Goal: Task Accomplishment & Management: Complete application form

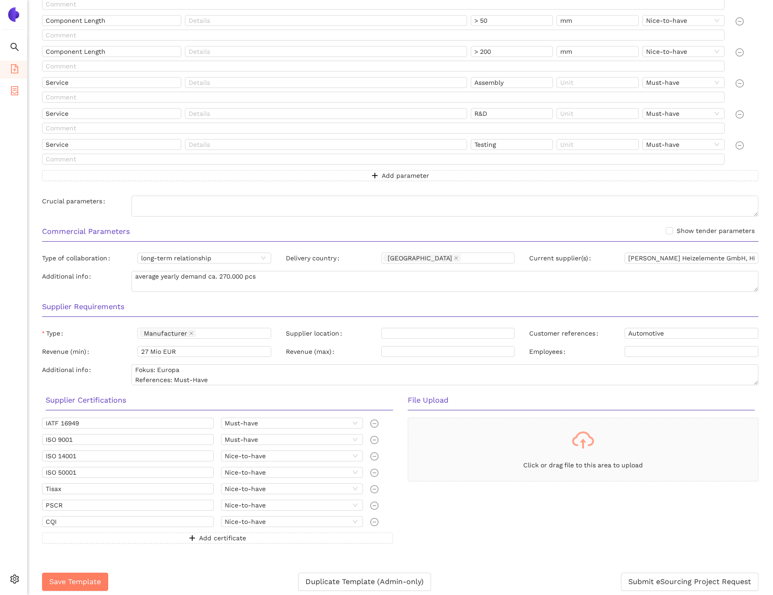
click at [12, 92] on icon "container" at bounding box center [14, 90] width 9 height 9
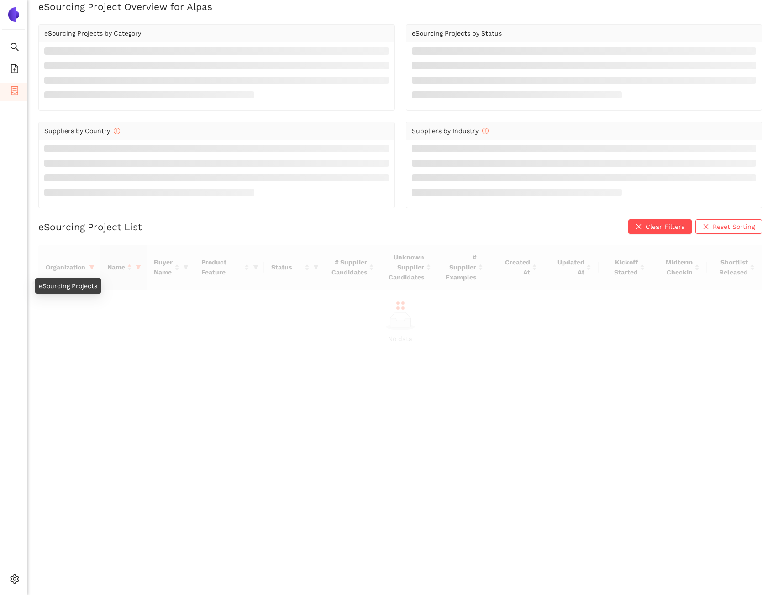
scroll to position [11, 0]
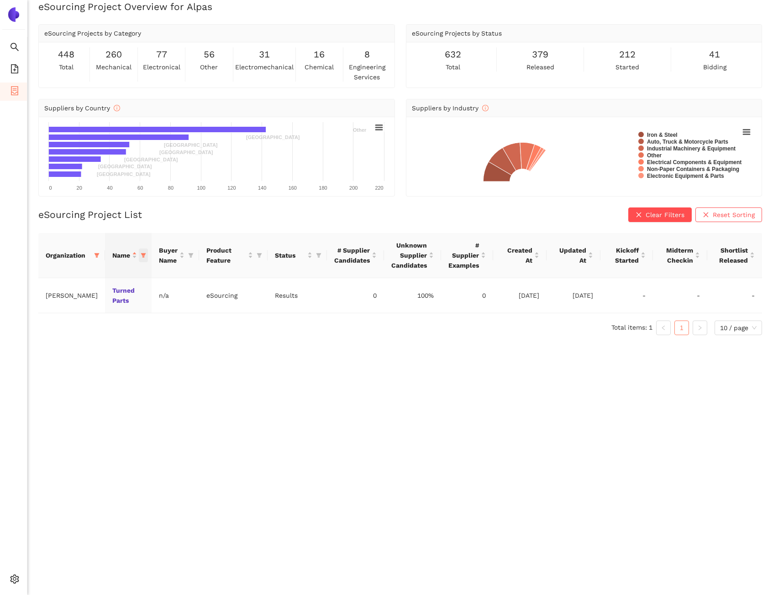
click at [141, 256] on icon "filter" at bounding box center [143, 255] width 5 height 5
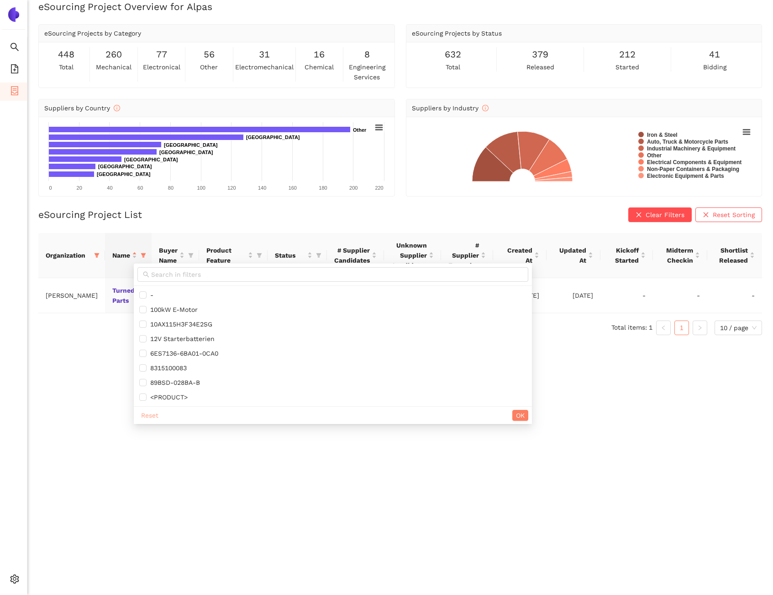
drag, startPoint x: 140, startPoint y: 413, endPoint x: 120, endPoint y: 383, distance: 35.9
click at [140, 414] on button "Reset" at bounding box center [149, 415] width 25 height 11
checkbox input "false"
click at [94, 256] on icon "filter" at bounding box center [96, 255] width 5 height 5
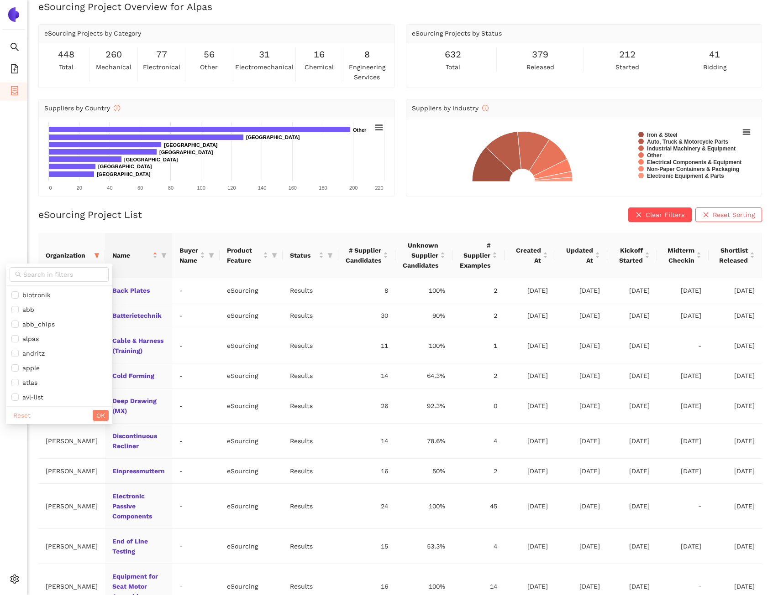
click at [21, 418] on span "Reset" at bounding box center [21, 416] width 17 height 10
checkbox input "false"
click at [41, 272] on input "text" at bounding box center [63, 275] width 80 height 10
type input "eb"
click at [51, 227] on div "eSourcing Project List Clear Filters Reset Sorting Organization Name Buyer Name…" at bounding box center [399, 423] width 723 height 431
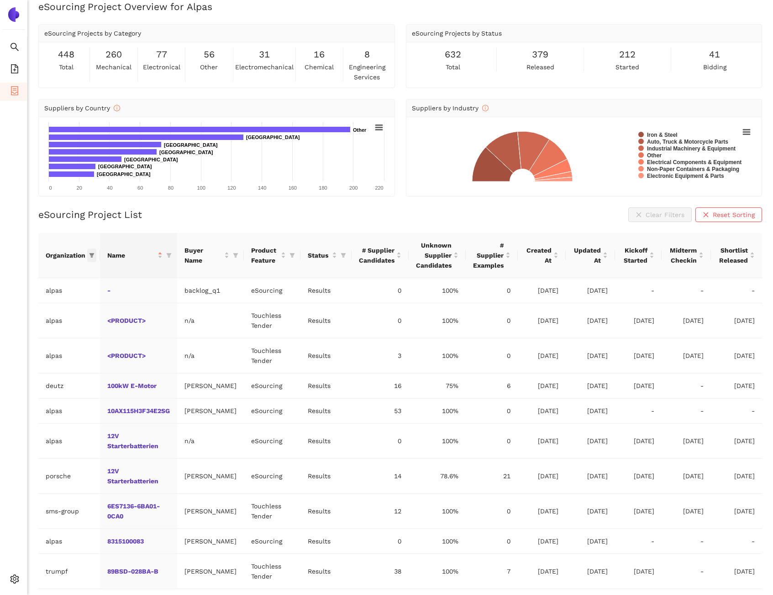
click at [89, 256] on icon "filter" at bounding box center [91, 255] width 5 height 5
click at [78, 273] on input "text" at bounding box center [63, 275] width 80 height 10
type input "e"
click at [182, 219] on div "eSourcing Project List Clear Filters Reset Sorting" at bounding box center [399, 215] width 723 height 15
click at [22, 70] on li "eSourcing Templates" at bounding box center [13, 70] width 27 height 18
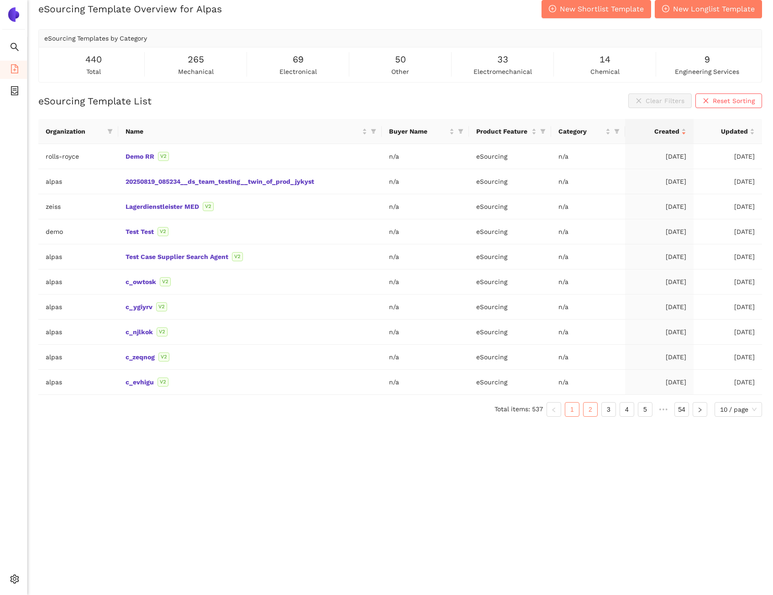
click at [584, 409] on link "2" at bounding box center [590, 410] width 14 height 14
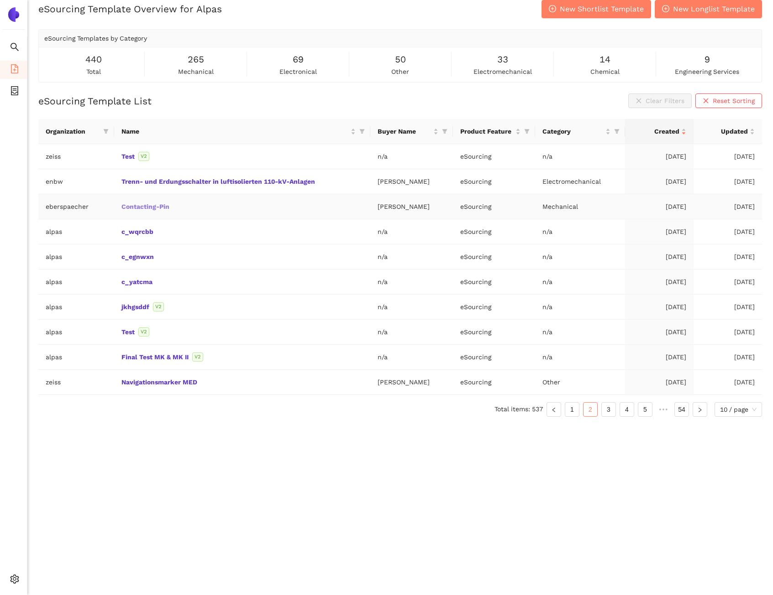
click at [0, 0] on link "Contacting-Pin" at bounding box center [0, 0] width 0 height 0
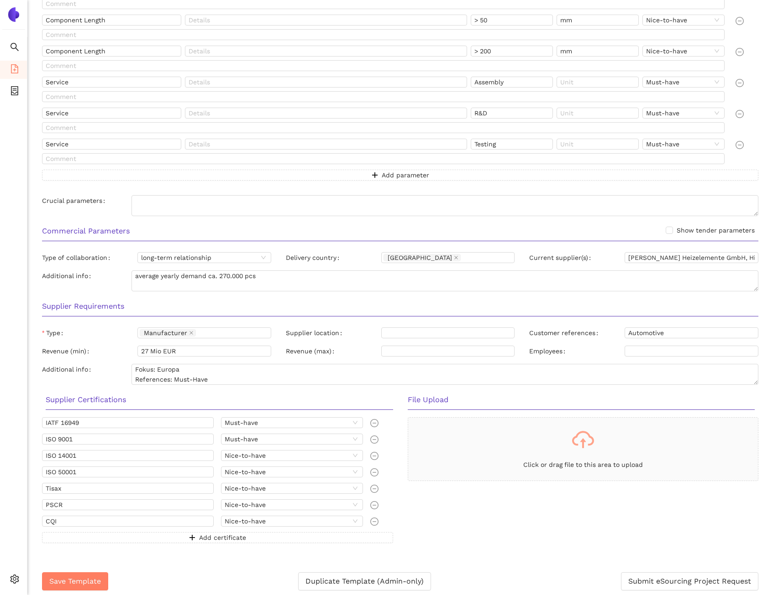
scroll to position [705, 0]
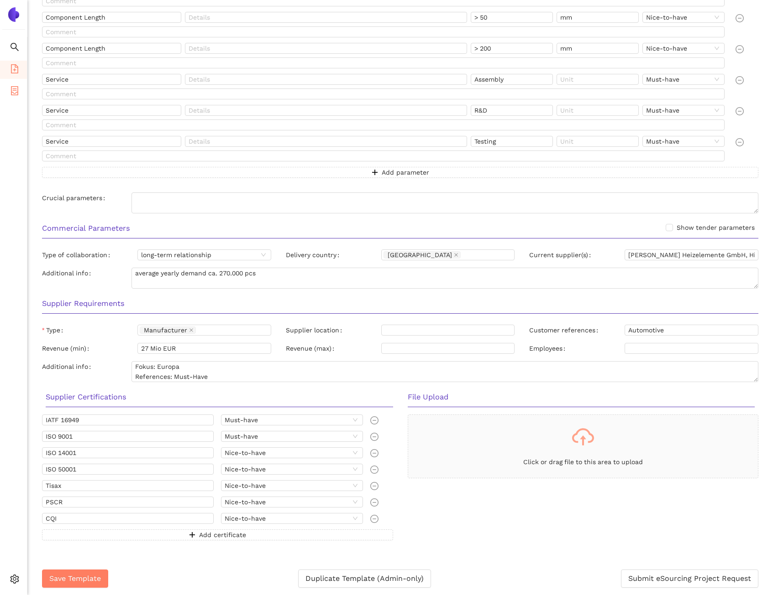
click at [21, 92] on li "eSourcing Projects" at bounding box center [13, 92] width 27 height 18
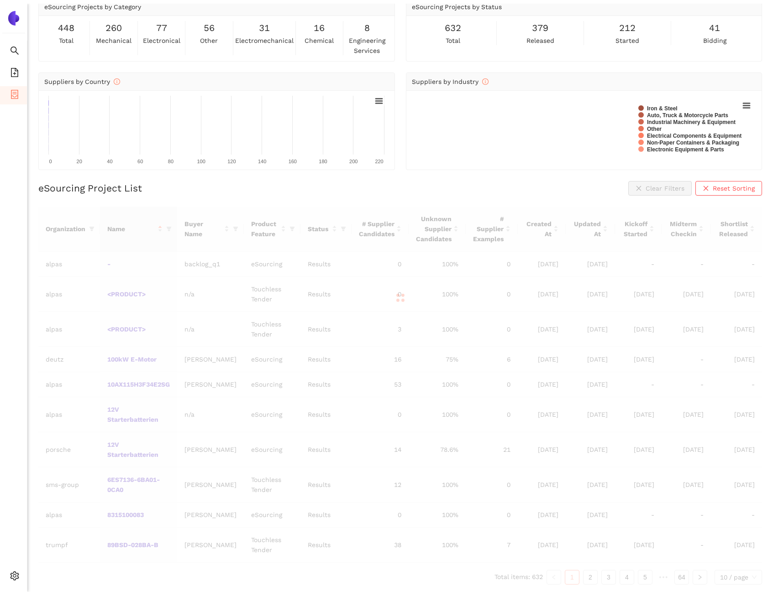
scroll to position [64, 0]
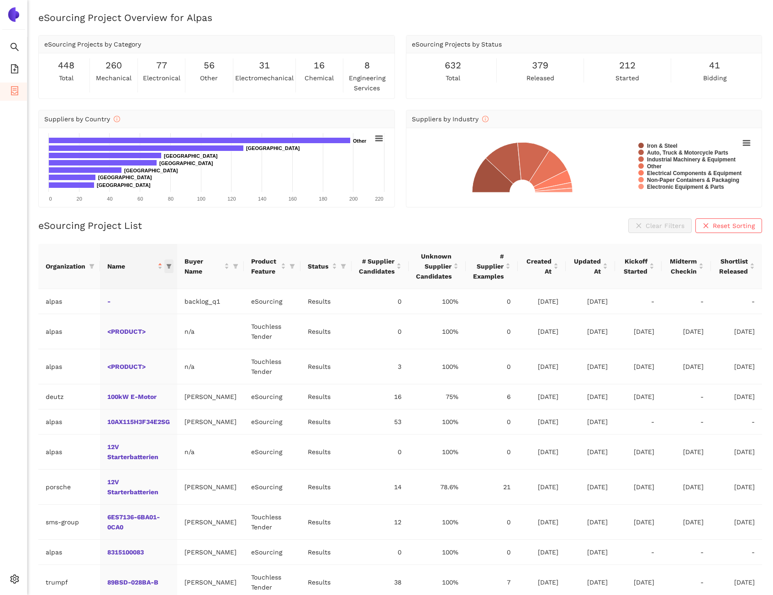
click at [171, 266] on icon "filter" at bounding box center [169, 266] width 5 height 5
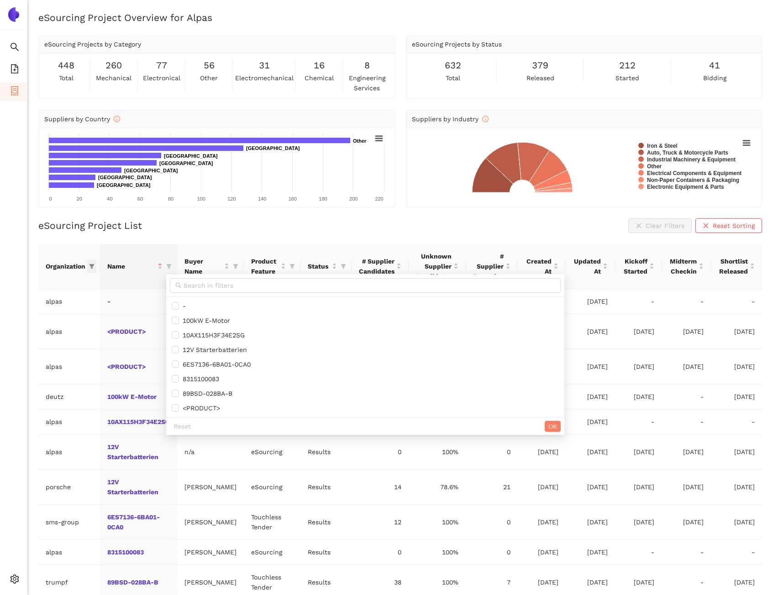
click at [93, 266] on icon "filter" at bounding box center [91, 266] width 5 height 5
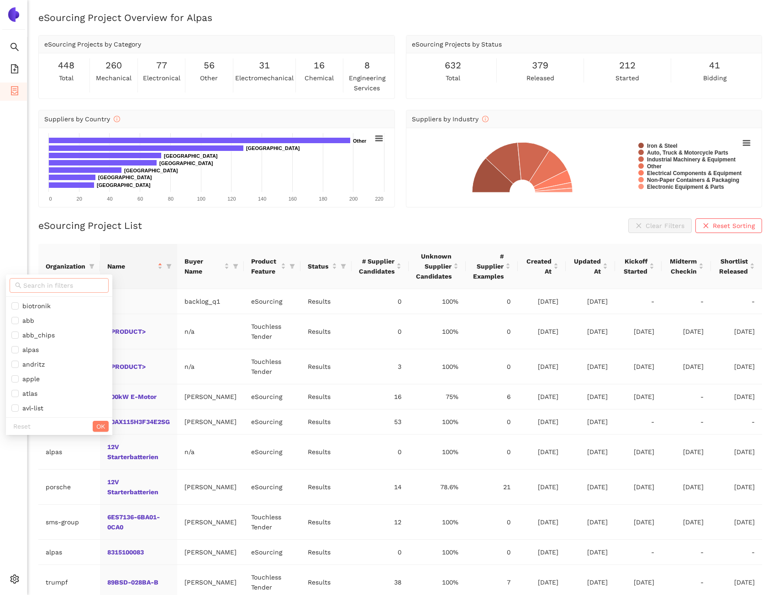
click at [83, 281] on input "text" at bounding box center [63, 286] width 80 height 10
type input "eb"
click at [10, 91] on icon "container" at bounding box center [14, 90] width 9 height 9
click at [14, 69] on icon "file-add" at bounding box center [14, 68] width 7 height 9
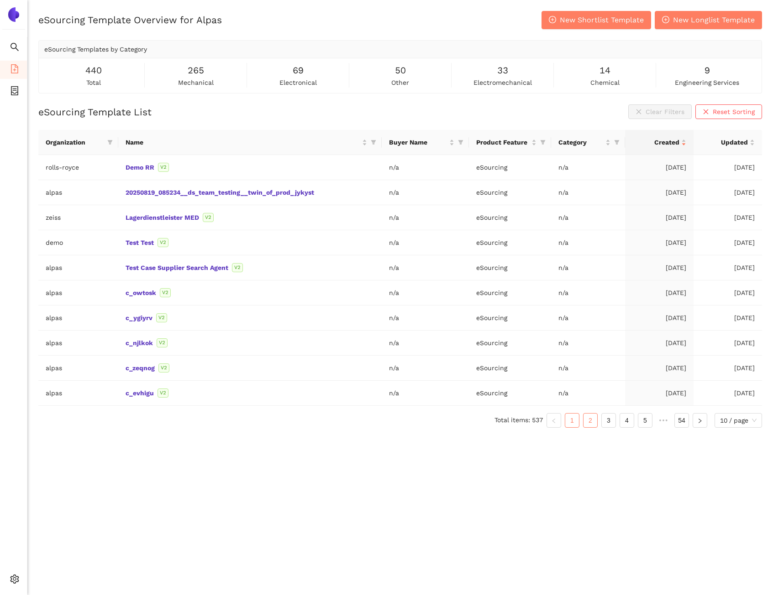
click at [585, 418] on link "2" at bounding box center [590, 421] width 14 height 14
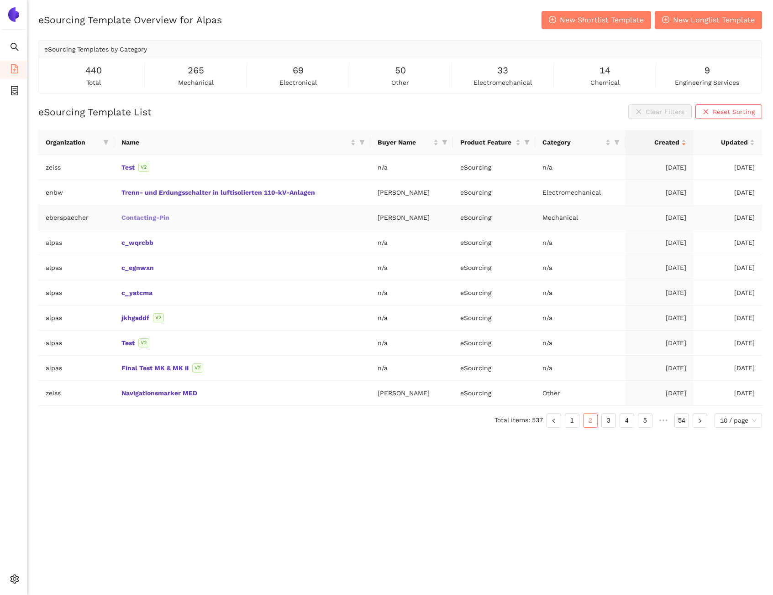
click at [0, 0] on link "Contacting-Pin" at bounding box center [0, 0] width 0 height 0
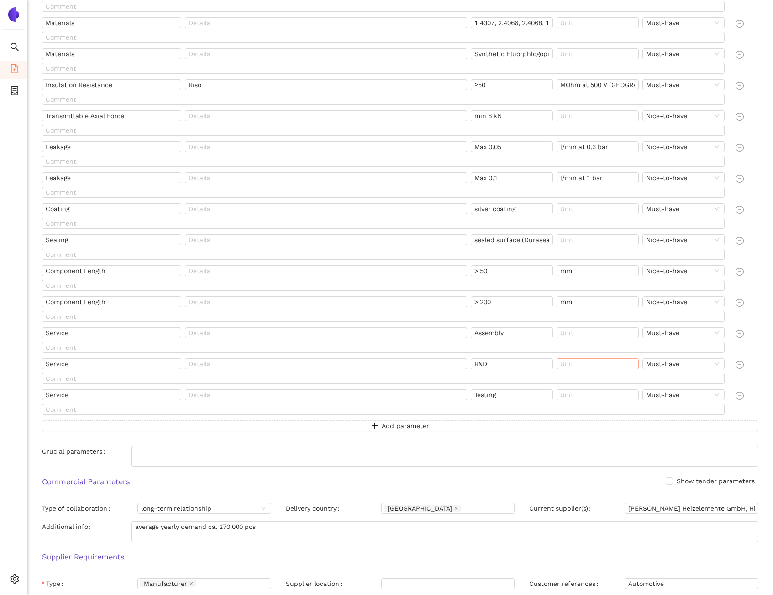
scroll to position [705, 0]
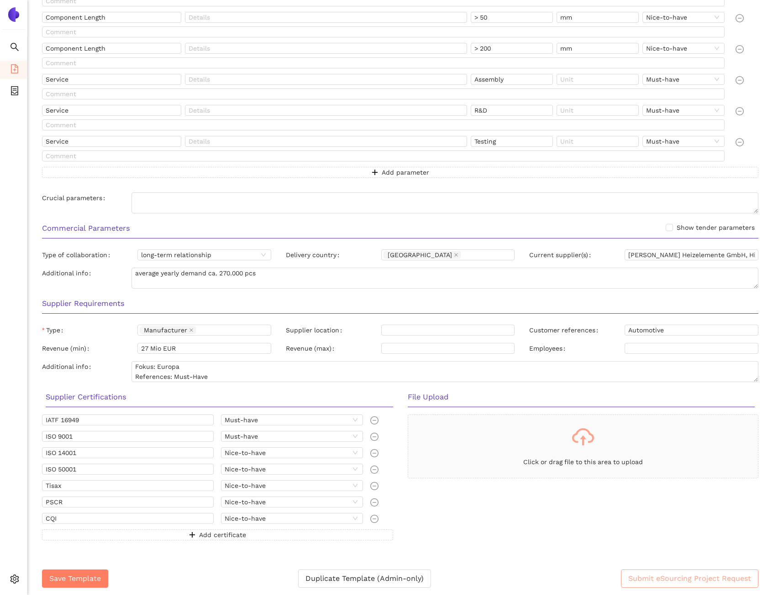
click at [669, 572] on button "Submit eSourcing Project Request" at bounding box center [689, 579] width 137 height 18
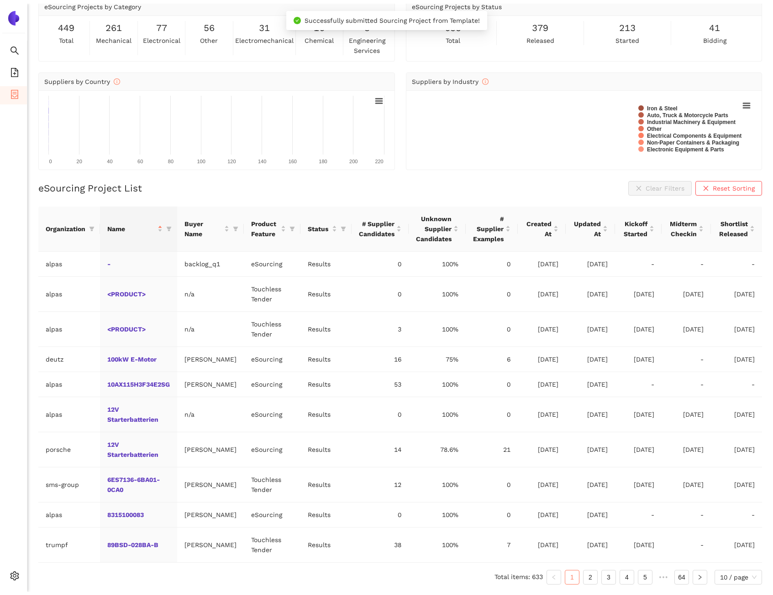
scroll to position [64, 0]
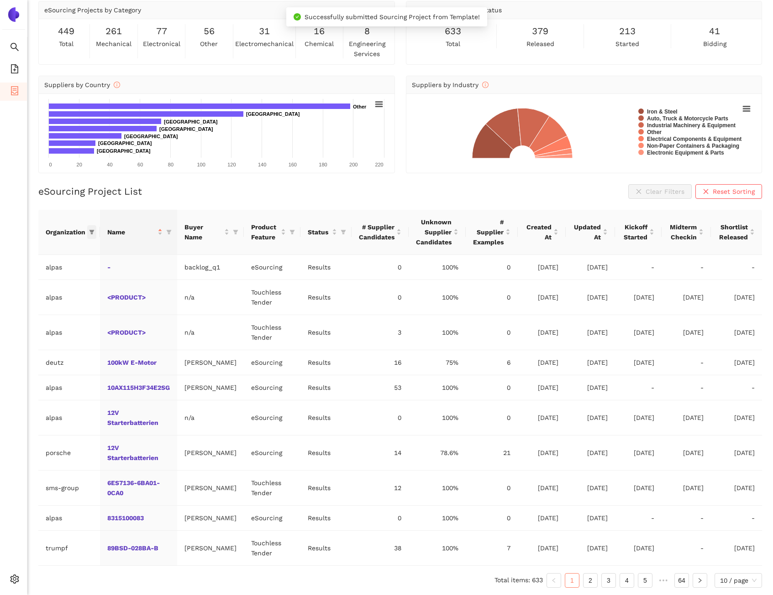
click at [92, 230] on icon "filter" at bounding box center [91, 232] width 5 height 5
click at [58, 246] on input "text" at bounding box center [63, 251] width 80 height 10
type input "ebe"
click at [85, 267] on span "eberspaecher" at bounding box center [50, 272] width 79 height 10
checkbox input "true"
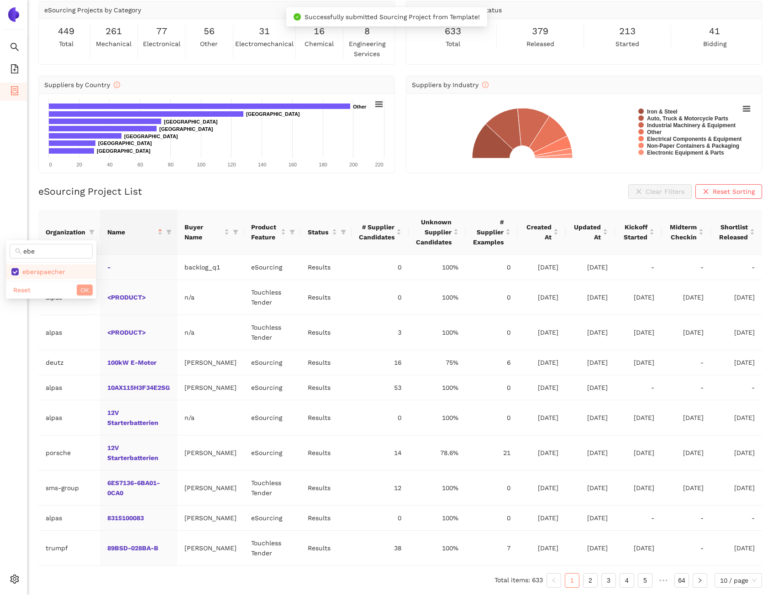
click at [84, 285] on span "OK" at bounding box center [84, 290] width 9 height 10
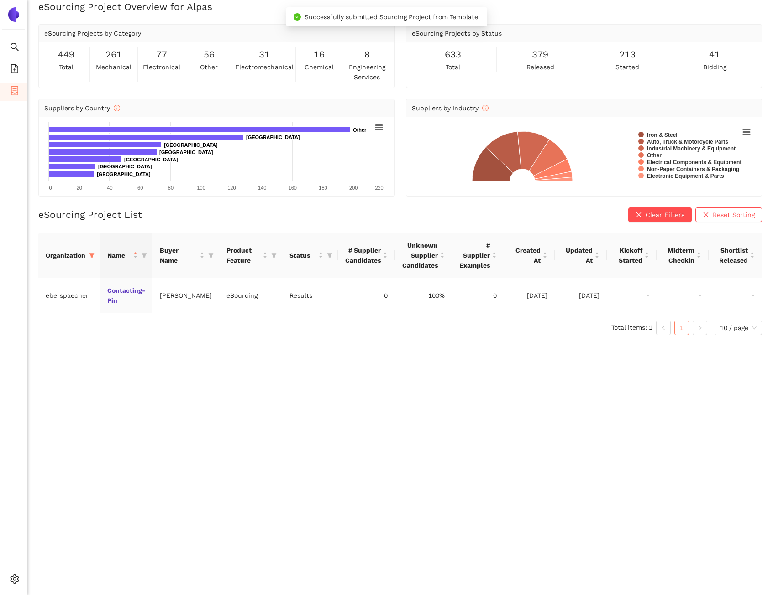
scroll to position [11, 0]
click at [0, 0] on link "Contacting-Pin" at bounding box center [0, 0] width 0 height 0
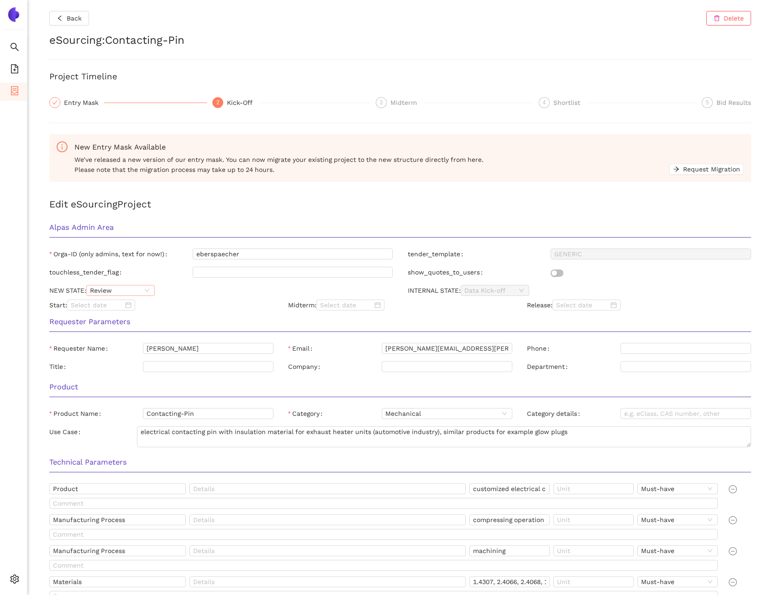
click at [154, 291] on div "Review" at bounding box center [120, 290] width 68 height 11
click at [136, 332] on div "Released" at bounding box center [120, 336] width 57 height 10
click at [183, 303] on div "Start:" at bounding box center [161, 305] width 239 height 11
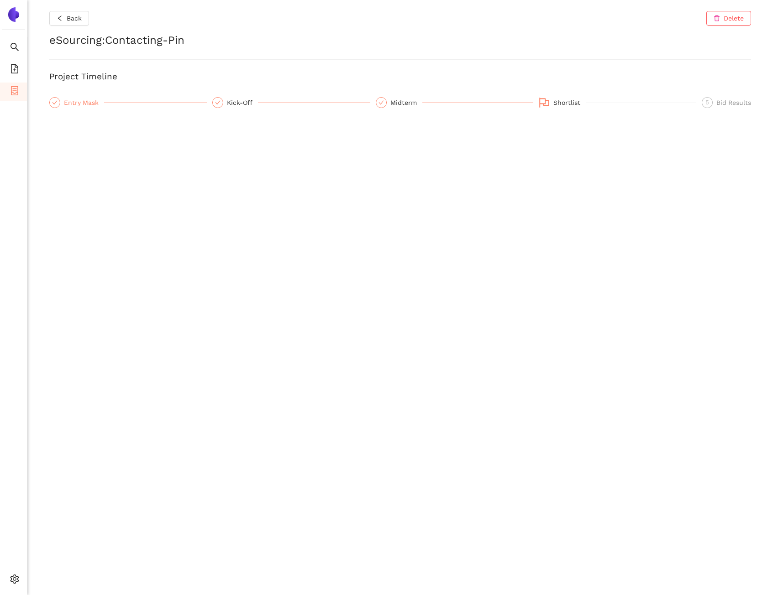
click at [85, 101] on div "Entry Mask" at bounding box center [84, 102] width 40 height 11
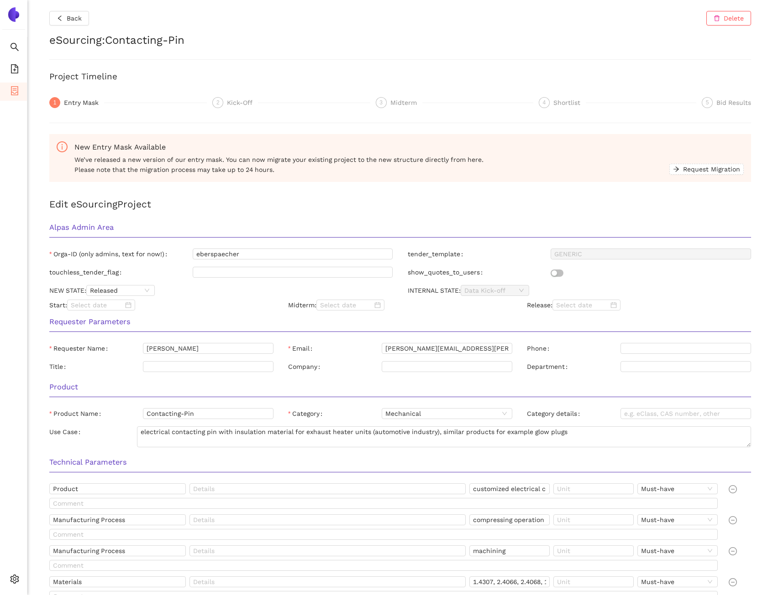
click at [302, 204] on h2 "Edit eSourcing Project" at bounding box center [399, 204] width 701 height 15
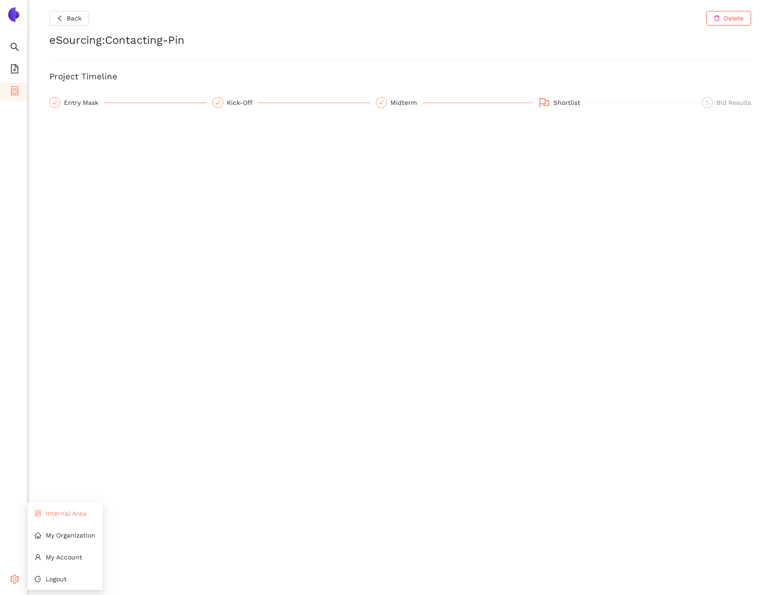
click at [52, 508] on li "Internal Area" at bounding box center [64, 514] width 75 height 18
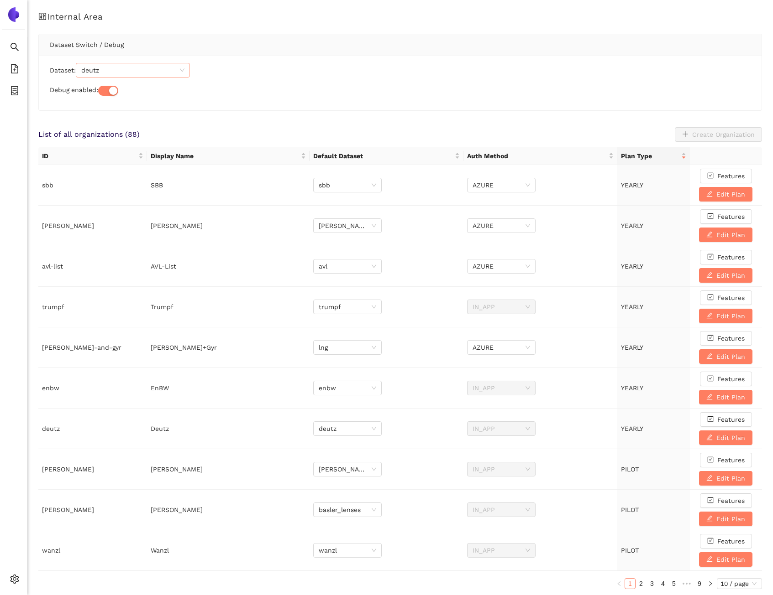
click at [136, 72] on span "deutz" at bounding box center [132, 70] width 103 height 14
type input "eber"
click at [144, 101] on div "eberspaecher_cdgfiw" at bounding box center [134, 103] width 103 height 10
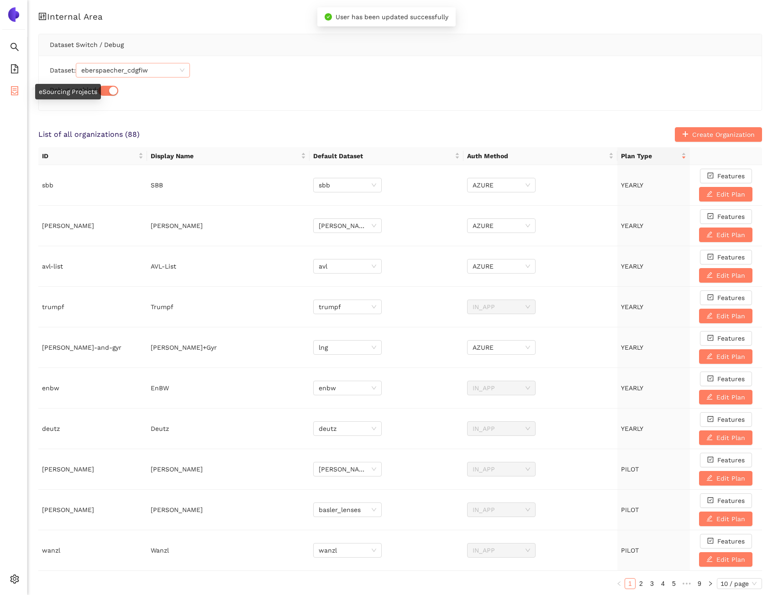
click at [22, 93] on li "eSourcing Projects" at bounding box center [13, 92] width 27 height 18
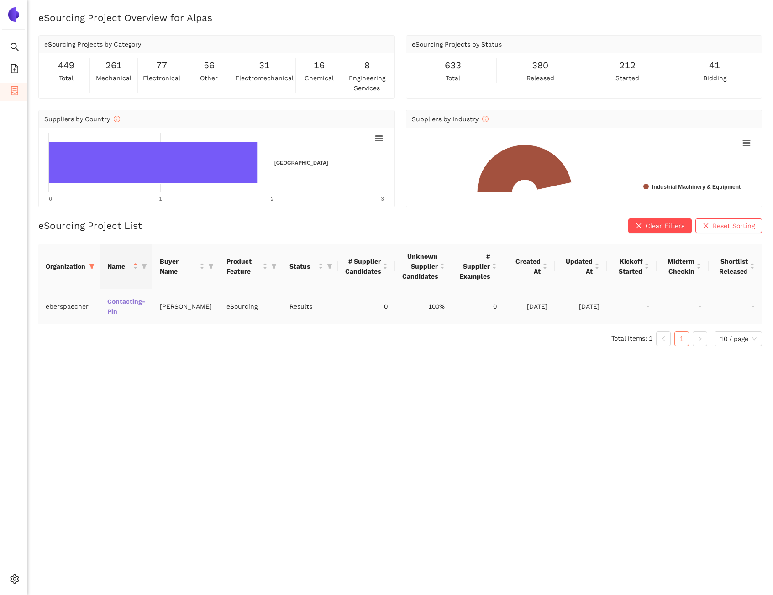
click at [0, 0] on link "Contacting-Pin" at bounding box center [0, 0] width 0 height 0
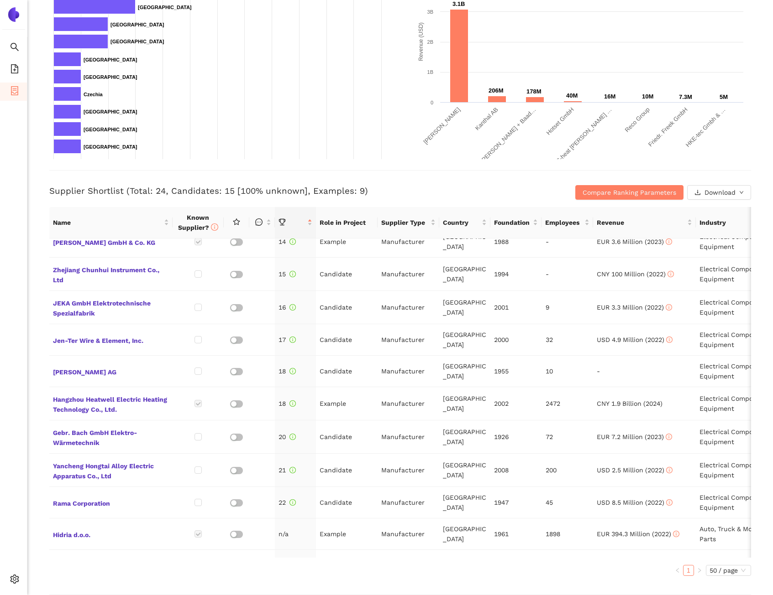
scroll to position [456, 0]
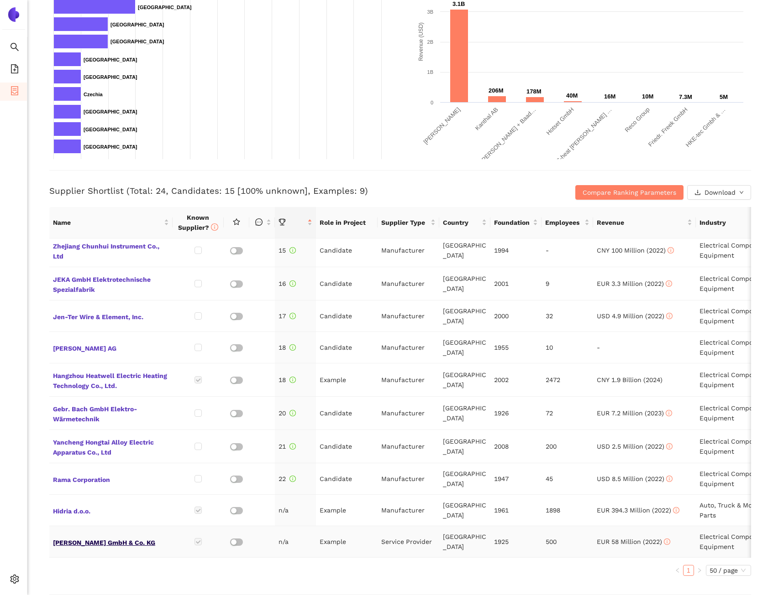
click at [111, 536] on span "[PERSON_NAME] GmbH & Co. KG" at bounding box center [111, 542] width 116 height 12
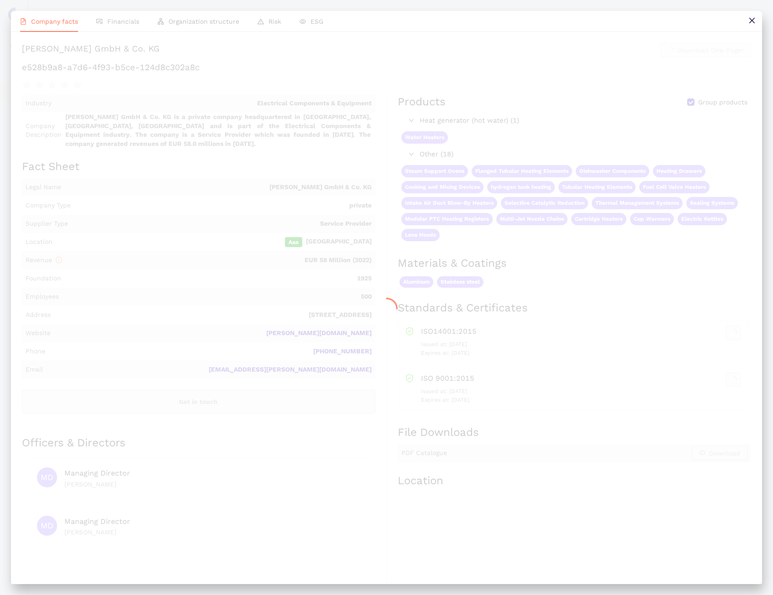
scroll to position [0, 0]
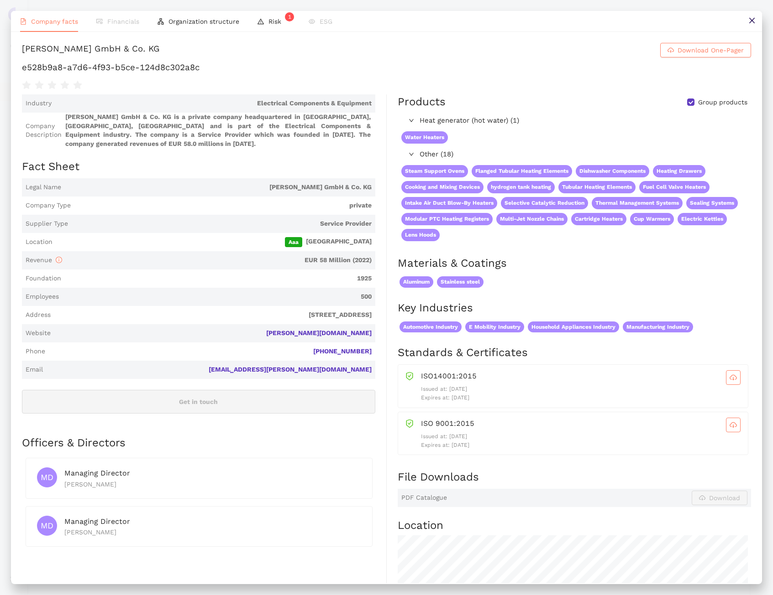
click at [156, 71] on h1 "e528b9a8-a7d6-4f93-b5ce-124d8c302a8c" at bounding box center [386, 68] width 729 height 12
copy div "e528b9a8-a7d6-4f93-b5ce-124d8c302a8c"
click at [753, 21] on icon "close" at bounding box center [751, 20] width 7 height 7
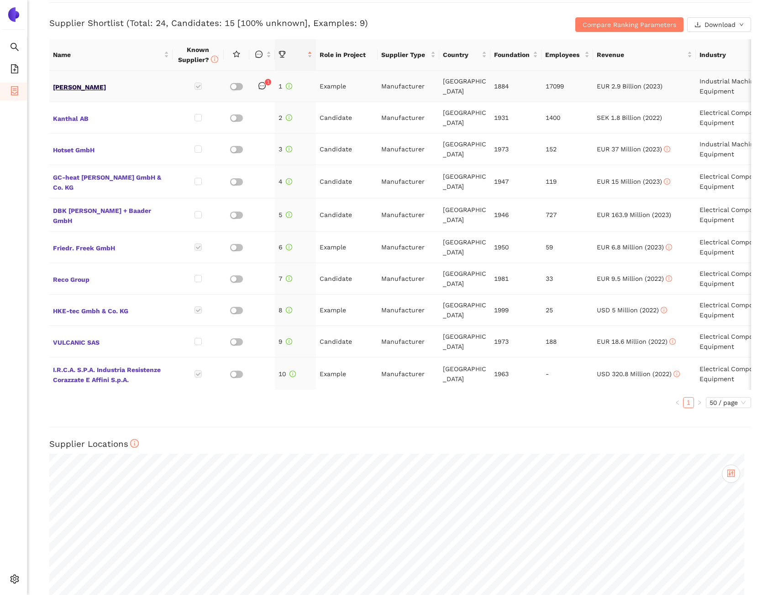
click at [75, 88] on span "[PERSON_NAME]" at bounding box center [111, 86] width 116 height 12
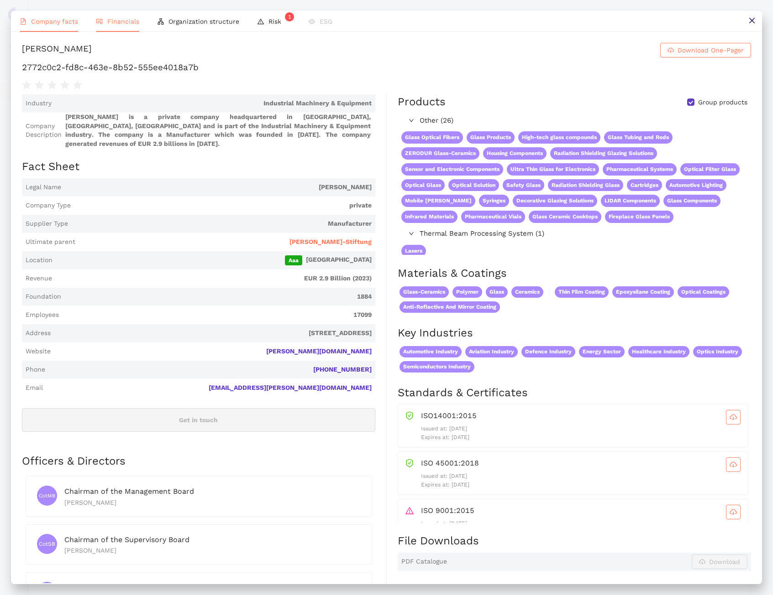
click at [122, 25] on span "Financials" at bounding box center [123, 21] width 32 height 7
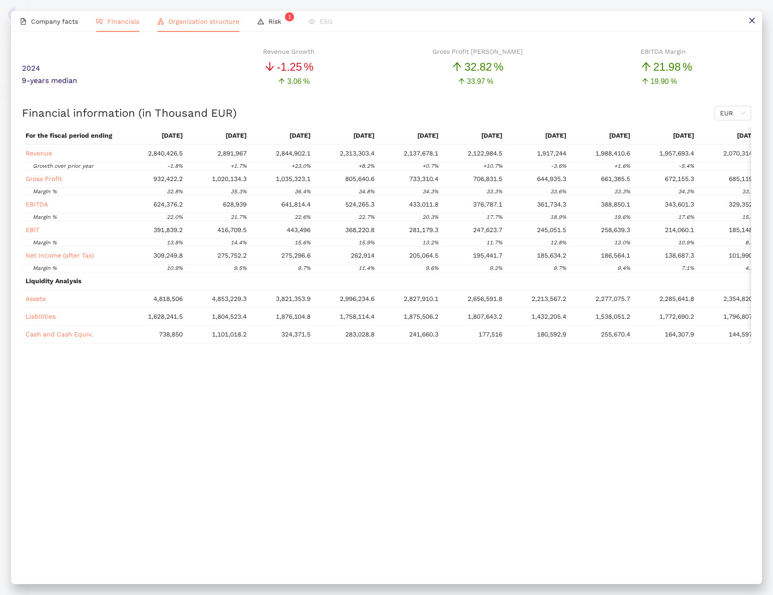
click at [206, 24] on span "Organization structure" at bounding box center [203, 21] width 71 height 7
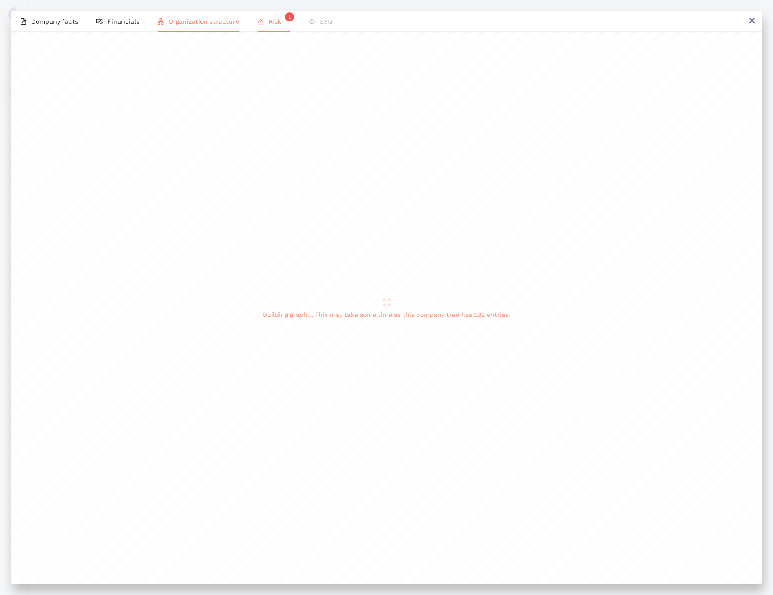
click at [268, 27] on li "Risk 1" at bounding box center [273, 21] width 51 height 21
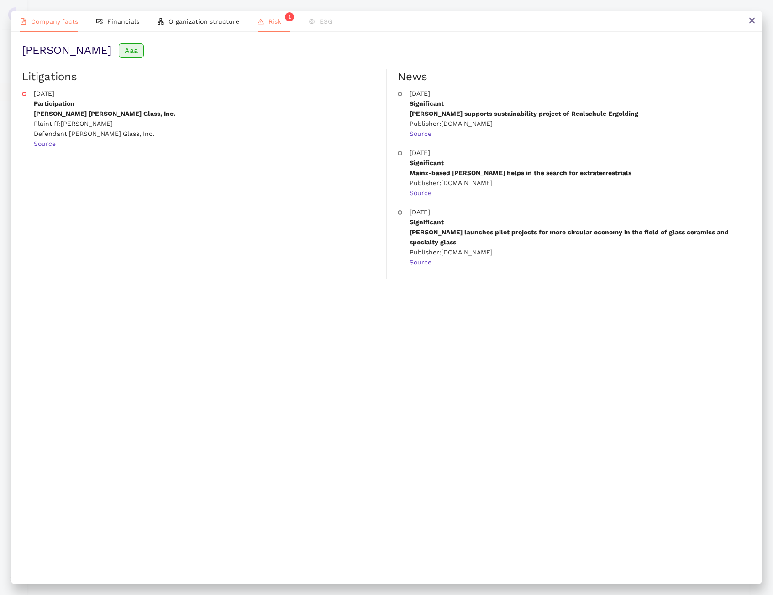
click at [70, 26] on li "Company facts" at bounding box center [49, 21] width 76 height 21
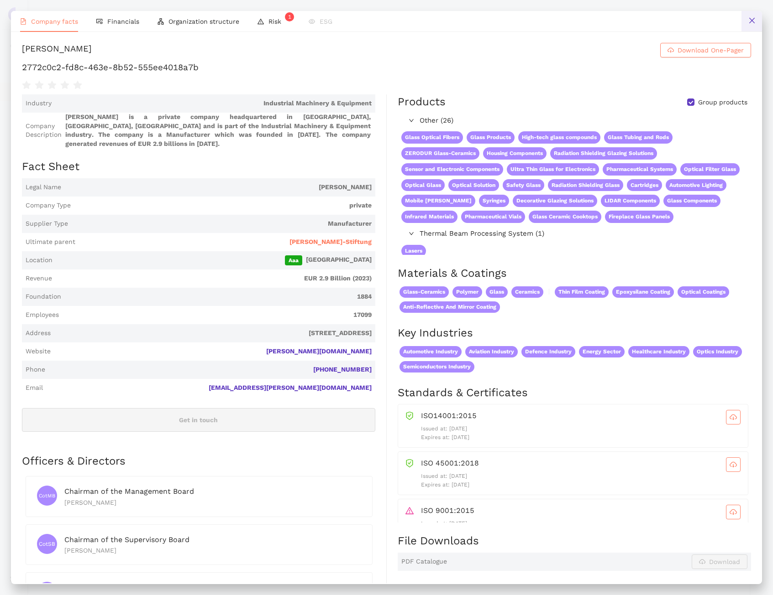
click at [745, 27] on button at bounding box center [751, 21] width 21 height 21
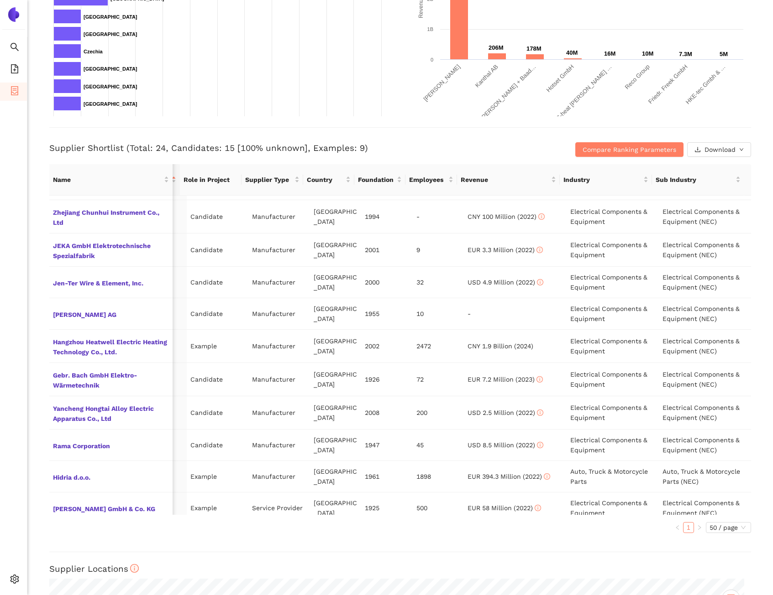
scroll to position [456, 143]
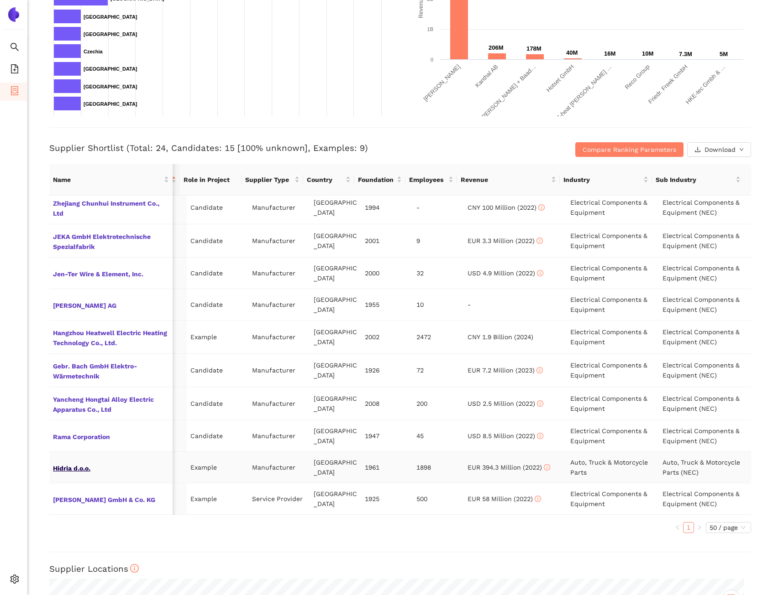
click at [66, 463] on span "Hidria d.o.o." at bounding box center [111, 468] width 116 height 12
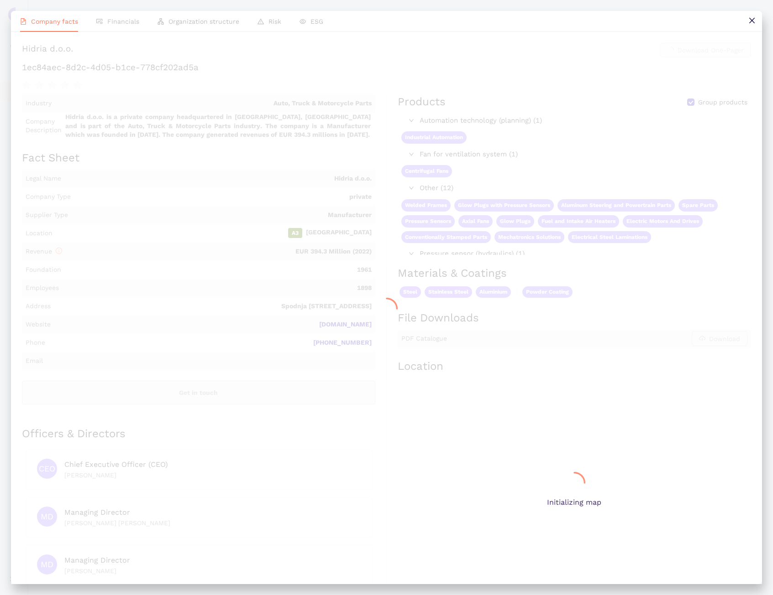
scroll to position [456, 136]
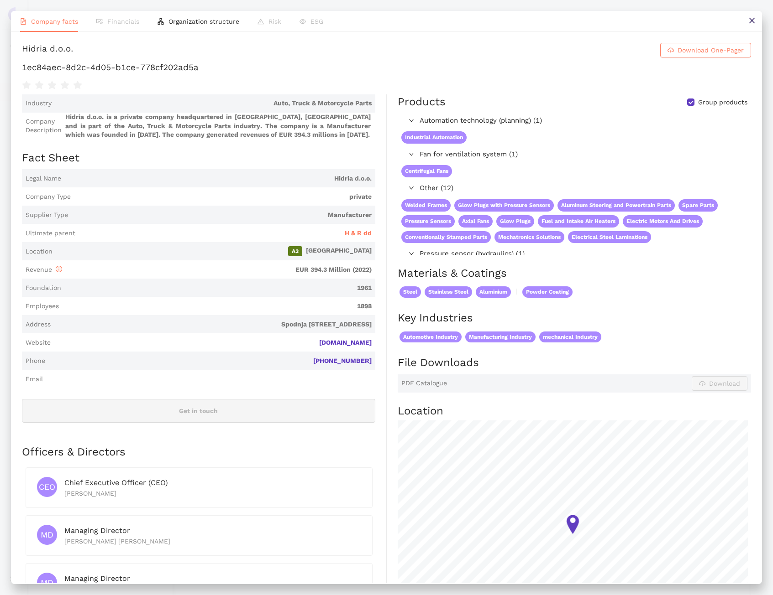
click at [126, 72] on h1 "1ec84aec-8d2c-4d05-b1ce-778cf202ad5a" at bounding box center [386, 68] width 729 height 12
click at [127, 72] on h1 "1ec84aec-8d2c-4d05-b1ce-778cf202ad5a" at bounding box center [386, 68] width 729 height 12
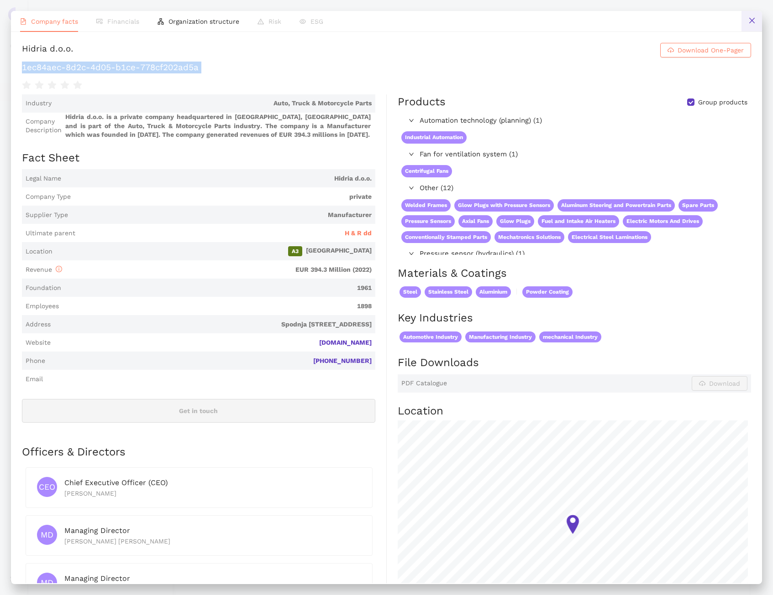
click at [747, 25] on button at bounding box center [751, 21] width 21 height 21
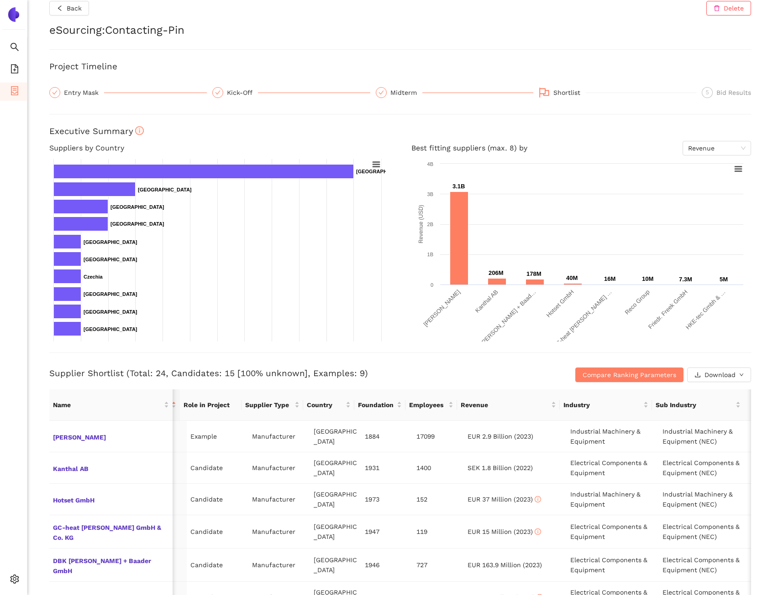
scroll to position [188, 0]
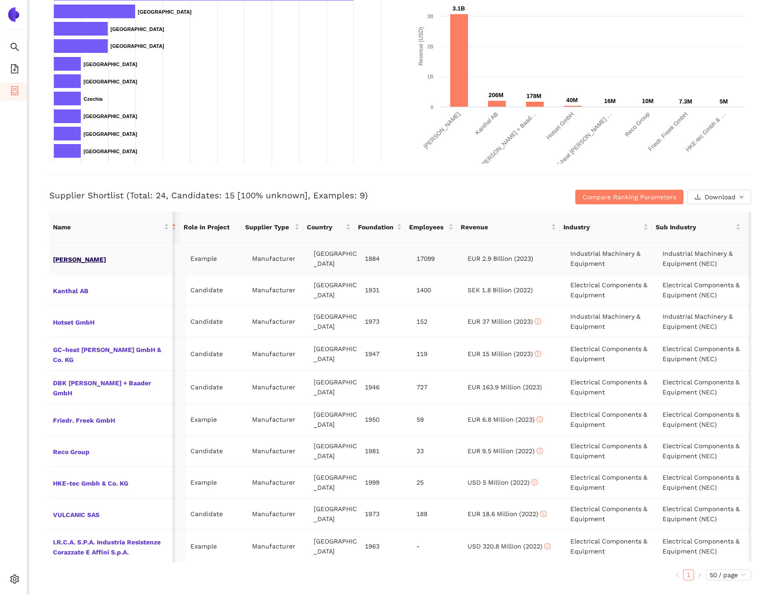
click at [79, 257] on span "[PERSON_NAME]" at bounding box center [111, 259] width 116 height 12
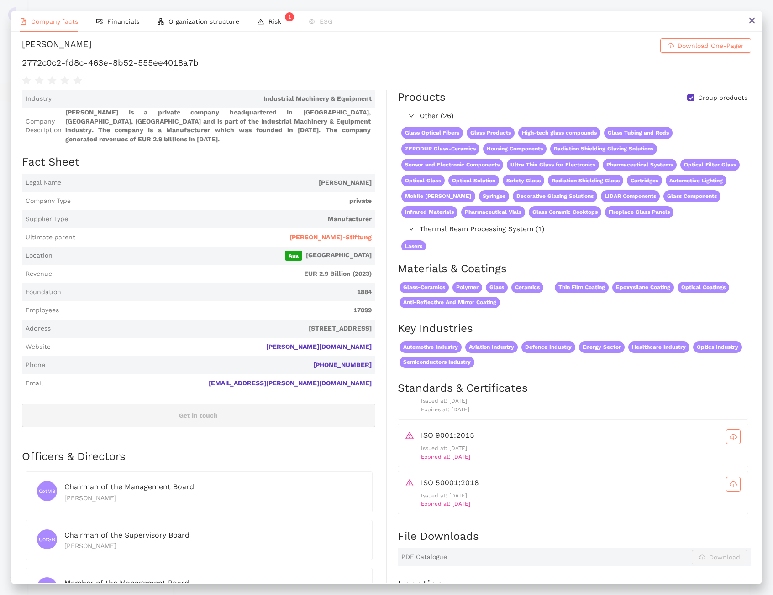
scroll to position [0, 0]
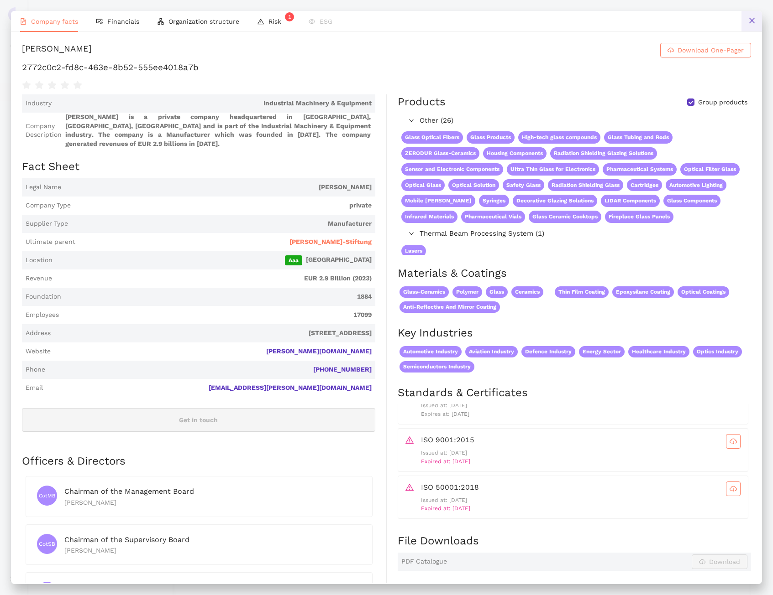
click at [752, 20] on icon "close" at bounding box center [751, 20] width 7 height 7
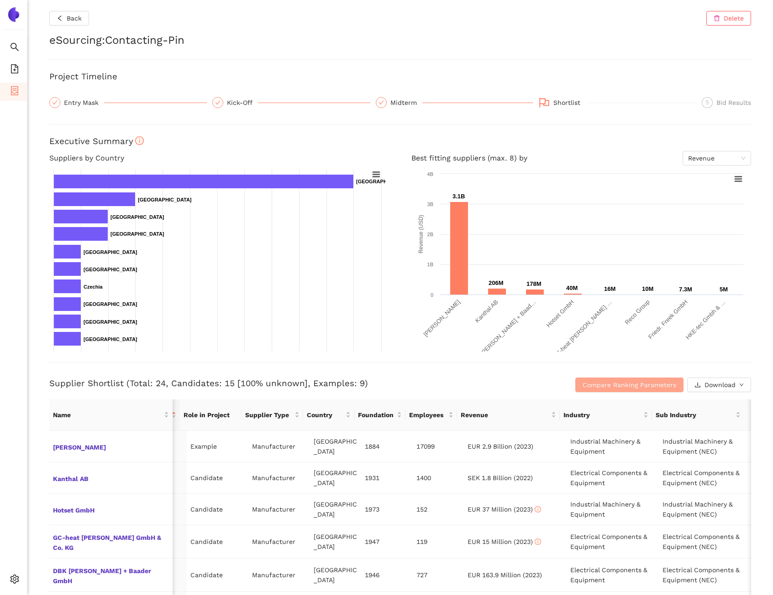
click at [616, 384] on span "Compare Ranking Parameters" at bounding box center [629, 385] width 94 height 10
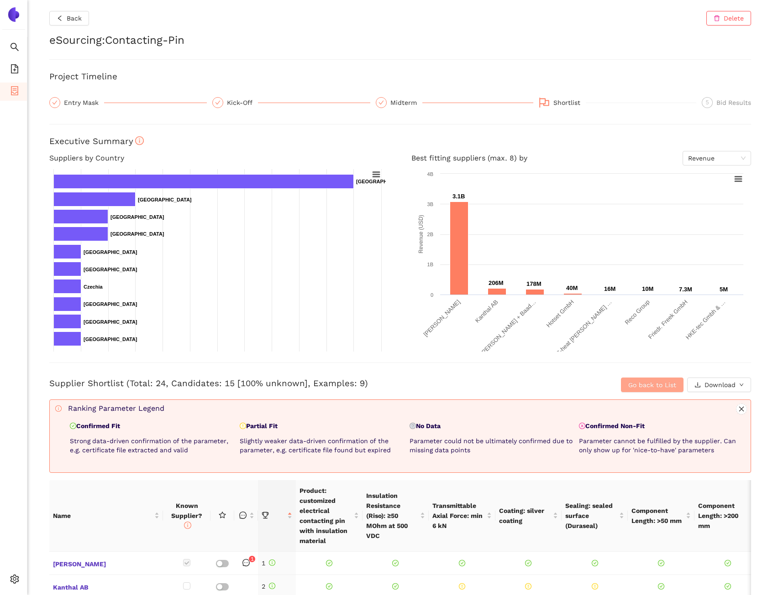
click at [645, 388] on span "Go back to List" at bounding box center [652, 385] width 48 height 10
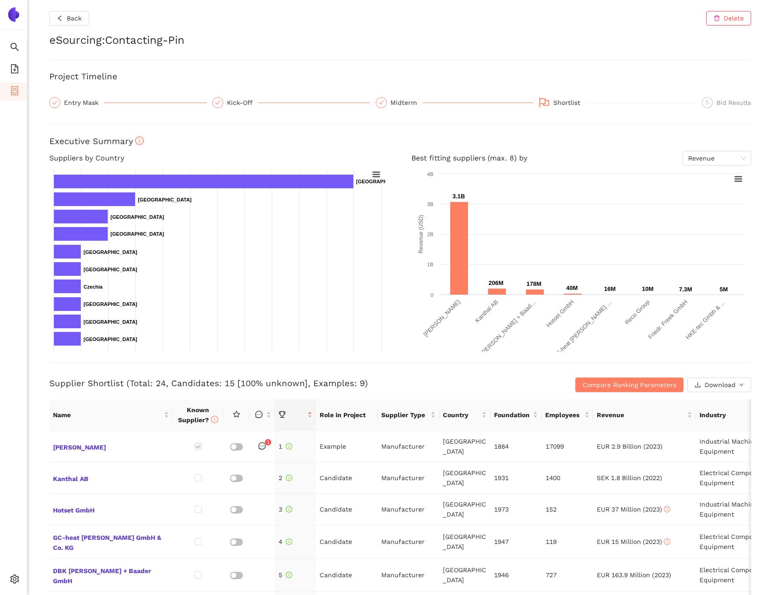
click at [427, 386] on h3 "Supplier Shortlist (Total: 24, Candidates: 15 [100% unknown], Examples: 9)" at bounding box center [283, 384] width 468 height 12
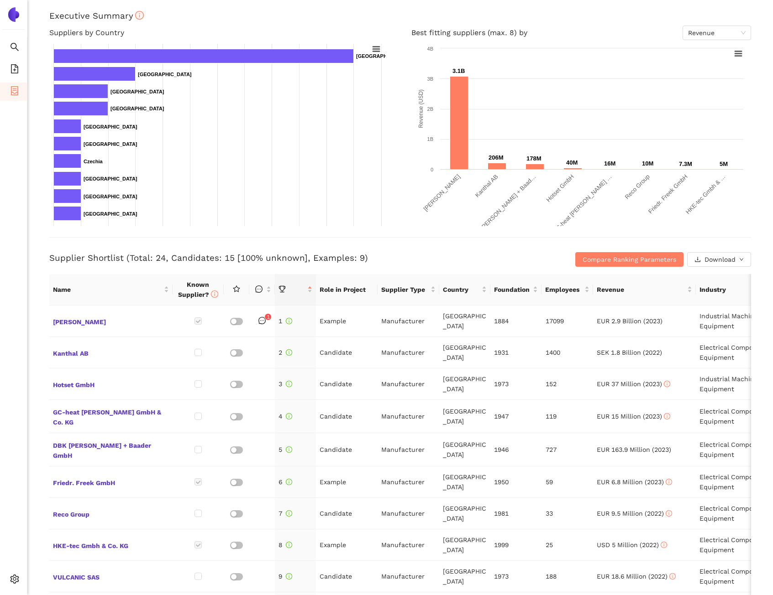
click at [120, 249] on div "Supplier Shortlist (Total: 24, Candidates: 15 [100% unknown], Examples: 9) Comp…" at bounding box center [399, 252] width 701 height 30
click at [473, 258] on h3 "Supplier Shortlist (Total: 24, Candidates: 15 [100% unknown], Examples: 9)" at bounding box center [283, 258] width 468 height 12
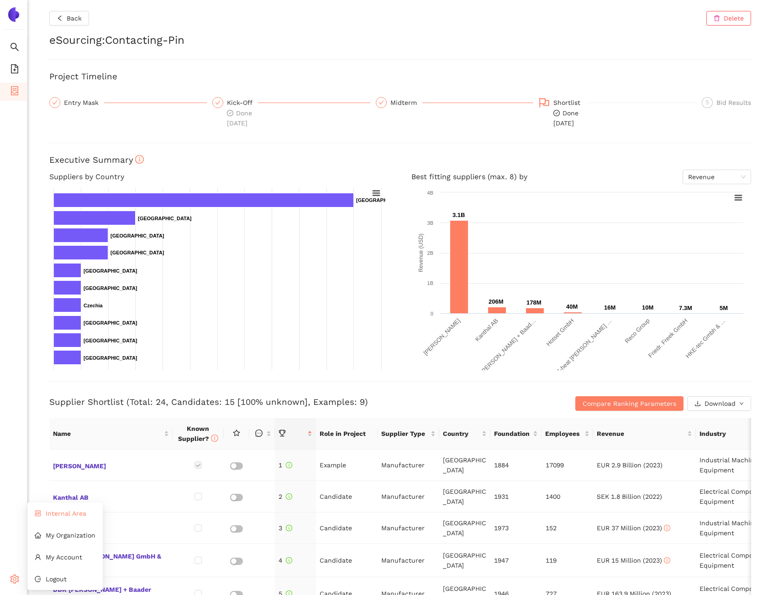
click at [45, 518] on li "Internal Area" at bounding box center [64, 514] width 75 height 18
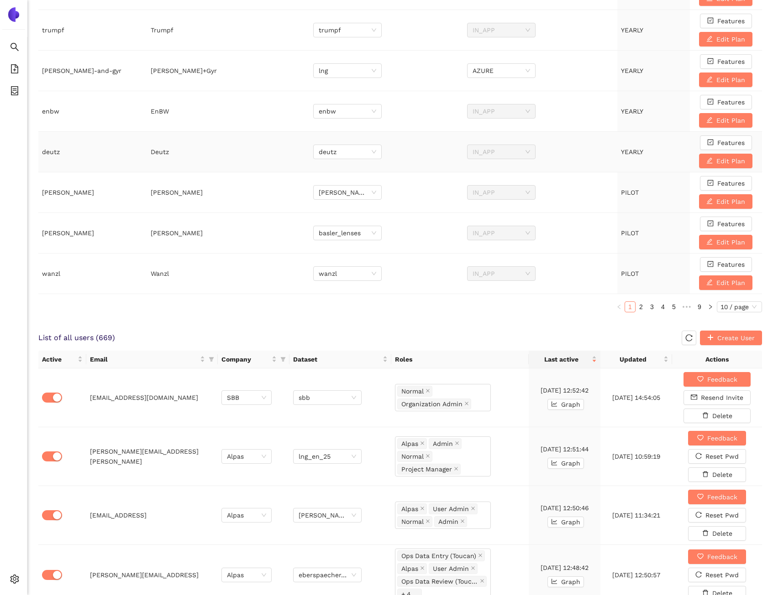
scroll to position [515, 0]
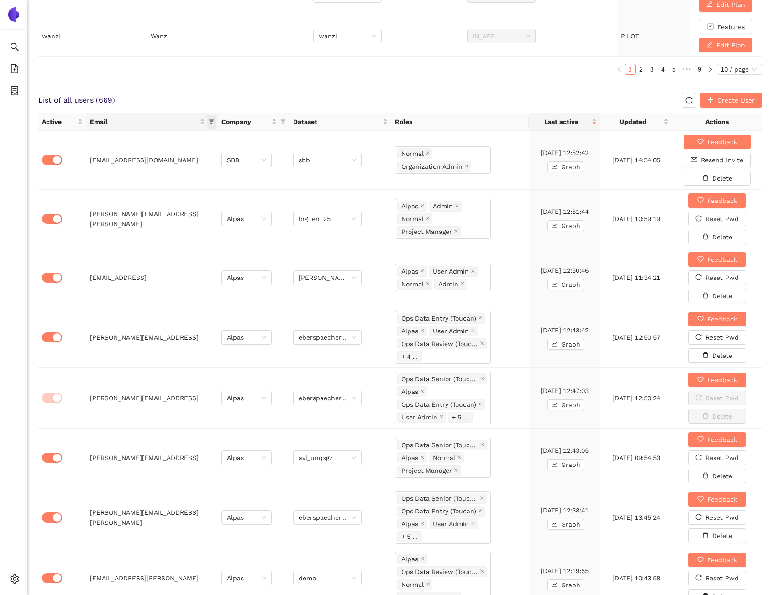
click at [214, 121] on span "this column's title is Email,this column is sortable" at bounding box center [211, 122] width 9 height 14
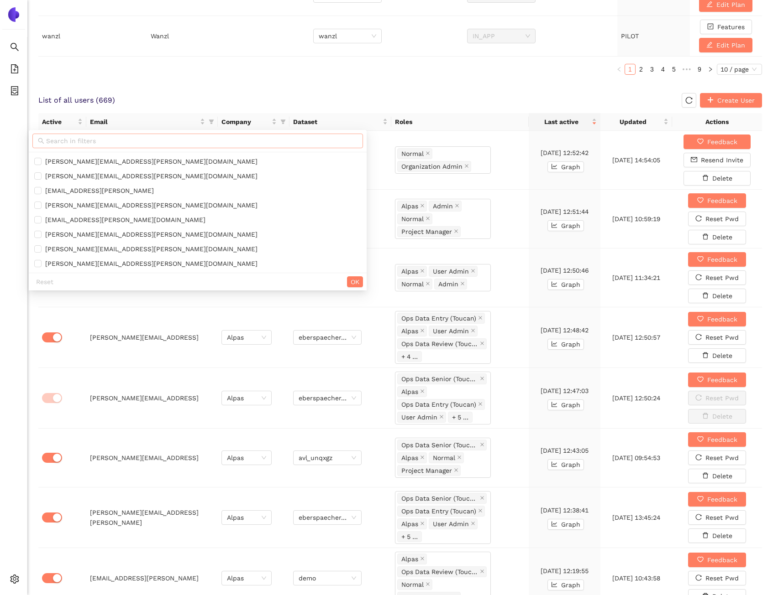
click at [174, 142] on input "text" at bounding box center [201, 141] width 311 height 10
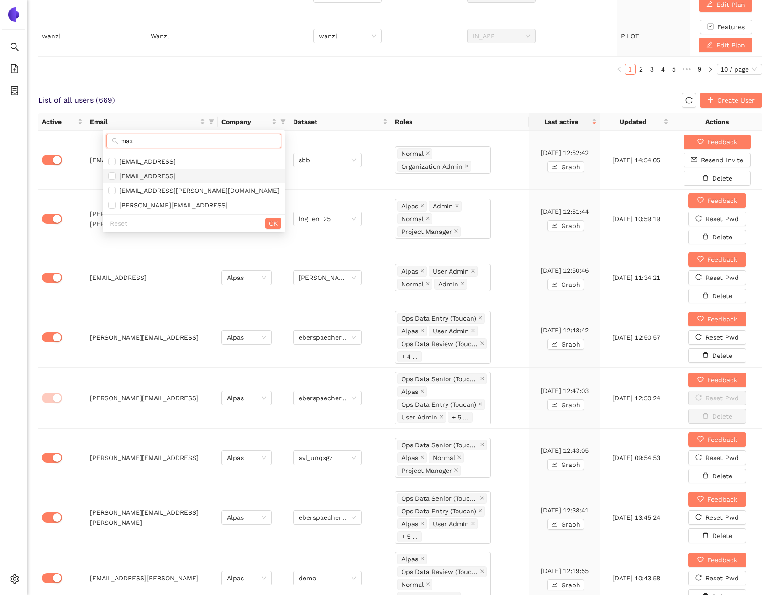
type input "max"
click at [168, 171] on span "max@alpas.ai" at bounding box center [193, 176] width 171 height 10
checkbox input "true"
click at [265, 224] on button "OK" at bounding box center [273, 223] width 16 height 11
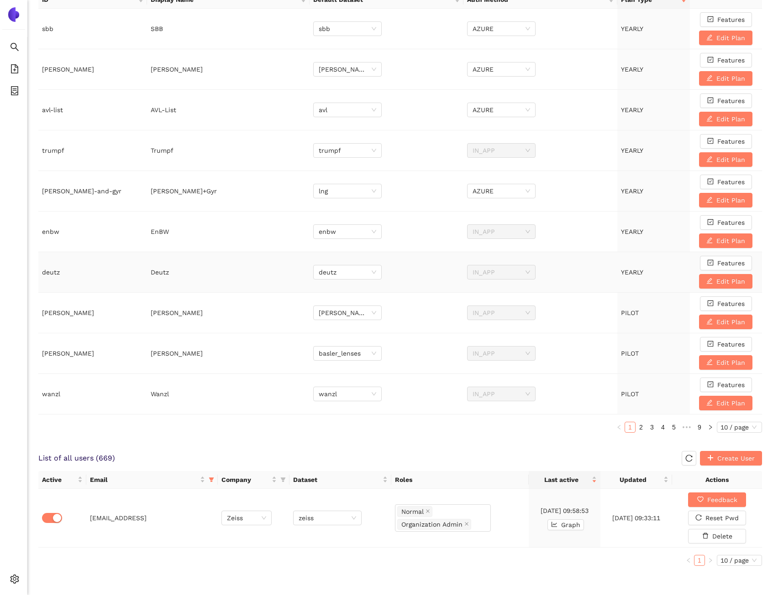
scroll to position [157, 0]
click at [253, 512] on span "Zeiss" at bounding box center [246, 519] width 39 height 14
type input "eber"
click at [250, 535] on div "Eberspächer" at bounding box center [245, 536] width 39 height 10
click at [324, 520] on span "zeiss" at bounding box center [326, 519] width 57 height 14
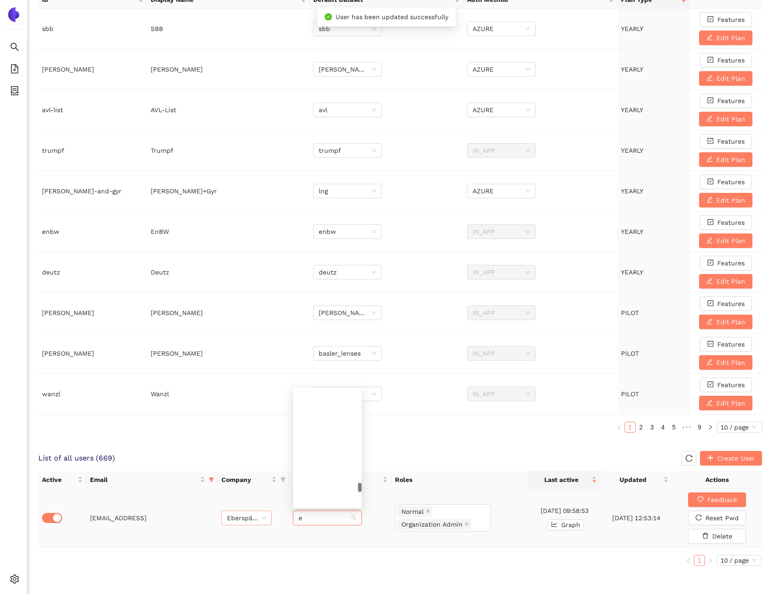
scroll to position [0, 0]
type input "eber"
click at [332, 536] on div "eberspaecher" at bounding box center [326, 536] width 57 height 10
click at [319, 571] on div "Active Email Company Dataset Roles Last active Updated Actions max@alpas.ai Ebe…" at bounding box center [399, 522] width 723 height 102
click at [8, 95] on li "eSourcing Projects" at bounding box center [13, 92] width 27 height 18
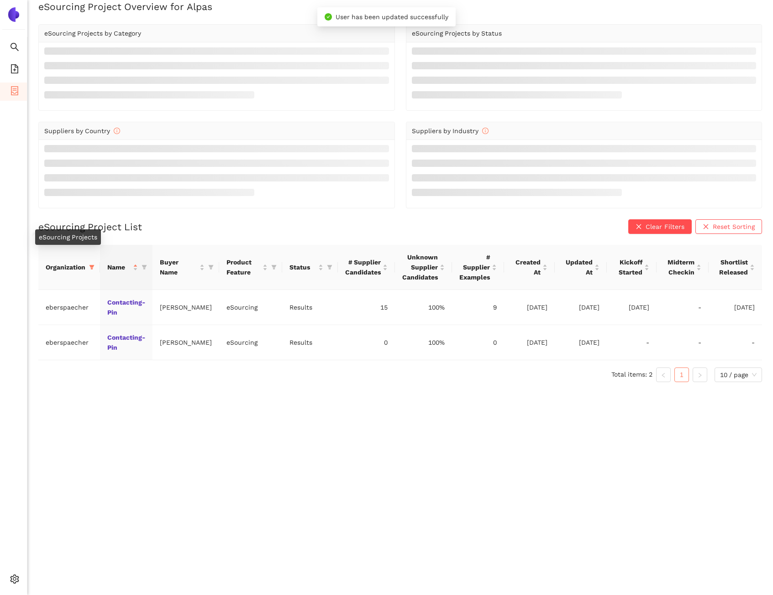
scroll to position [11, 0]
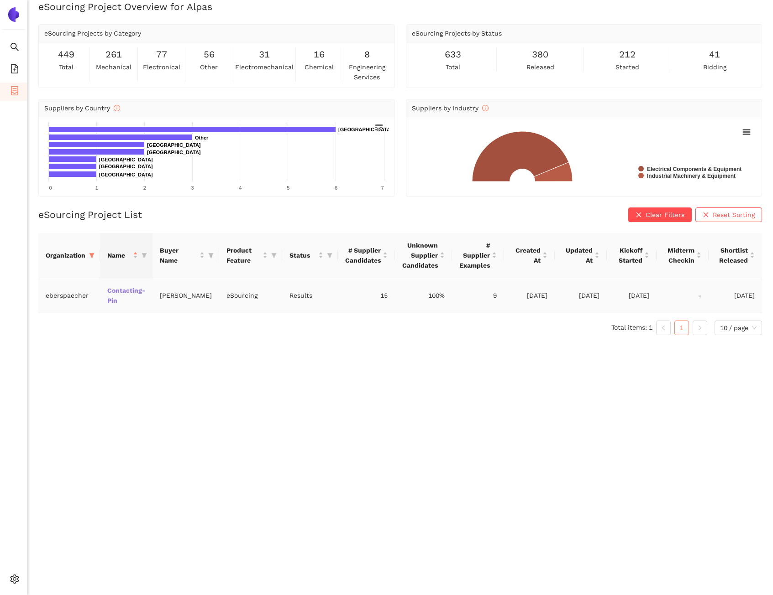
click at [0, 0] on link "Contacting-Pin" at bounding box center [0, 0] width 0 height 0
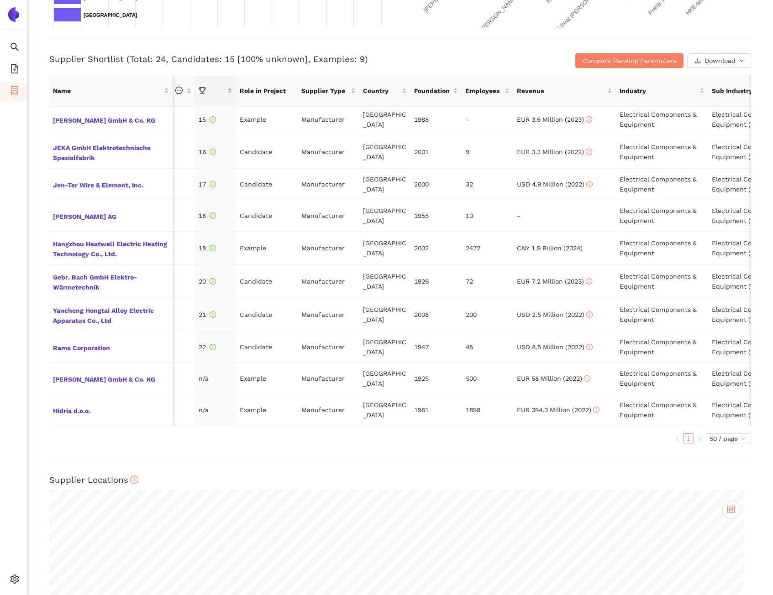
scroll to position [0, 21]
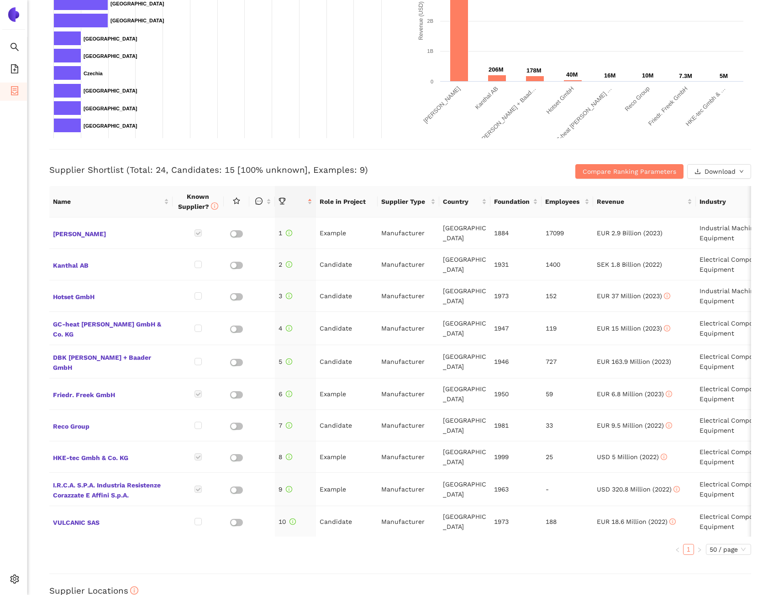
drag, startPoint x: 524, startPoint y: 160, endPoint x: 570, endPoint y: 162, distance: 46.1
click at [525, 160] on div "Supplier Shortlist (Total: 24, Candidates: 15 [100% unknown], Examples: 9) Comp…" at bounding box center [399, 164] width 701 height 30
click at [585, 166] on button "Compare Ranking Parameters" at bounding box center [629, 171] width 108 height 15
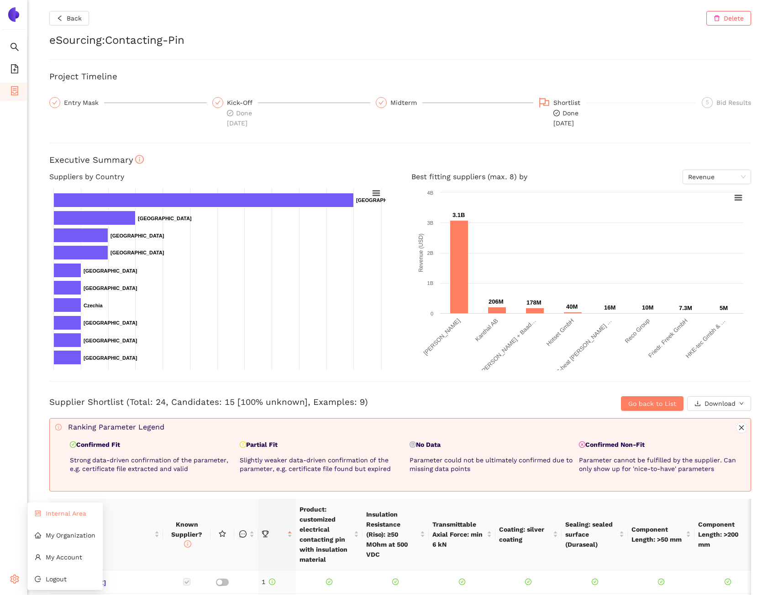
click at [54, 516] on span "Internal Area" at bounding box center [66, 513] width 41 height 7
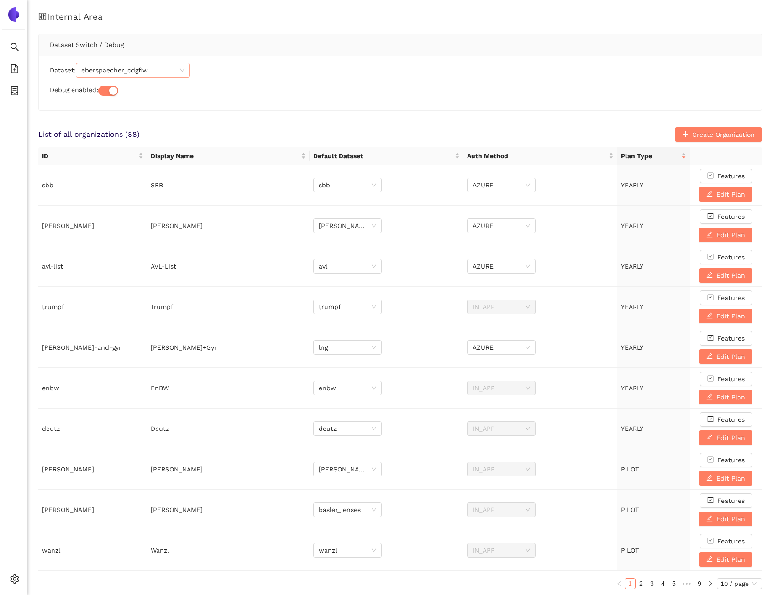
click at [154, 71] on span "eberspaecher_cdgfiw" at bounding box center [132, 70] width 103 height 14
type input "eber"
click at [144, 89] on div "eberspaecher" at bounding box center [134, 89] width 103 height 10
click at [214, 106] on div "Dataset: eberspaecher Debug enabled:" at bounding box center [400, 83] width 722 height 55
click at [12, 91] on icon "container" at bounding box center [14, 90] width 9 height 9
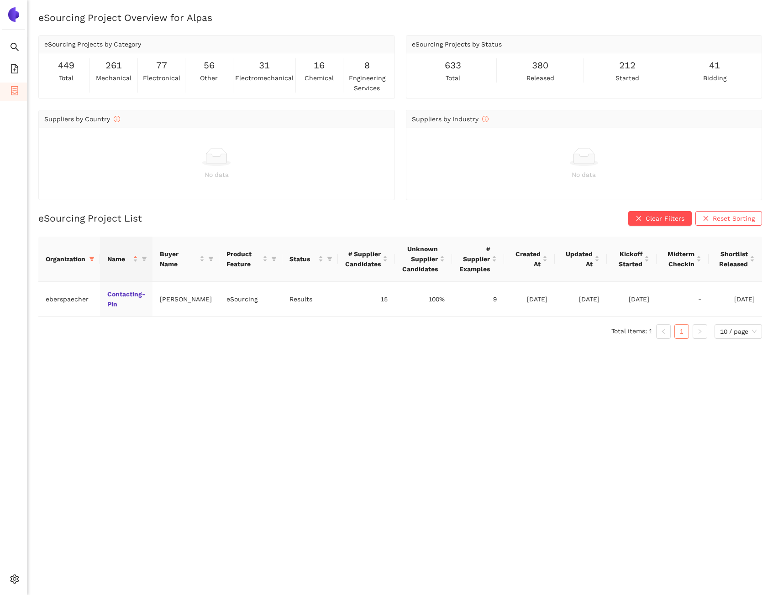
click at [183, 400] on div "eSourcing Project Overview for Alpas eSourcing Projects by Category 449 total 2…" at bounding box center [399, 308] width 745 height 595
click at [123, 298] on td "Contacting-Pin" at bounding box center [126, 299] width 52 height 35
click at [0, 0] on link "Contacting-Pin" at bounding box center [0, 0] width 0 height 0
